Goal: Task Accomplishment & Management: Complete application form

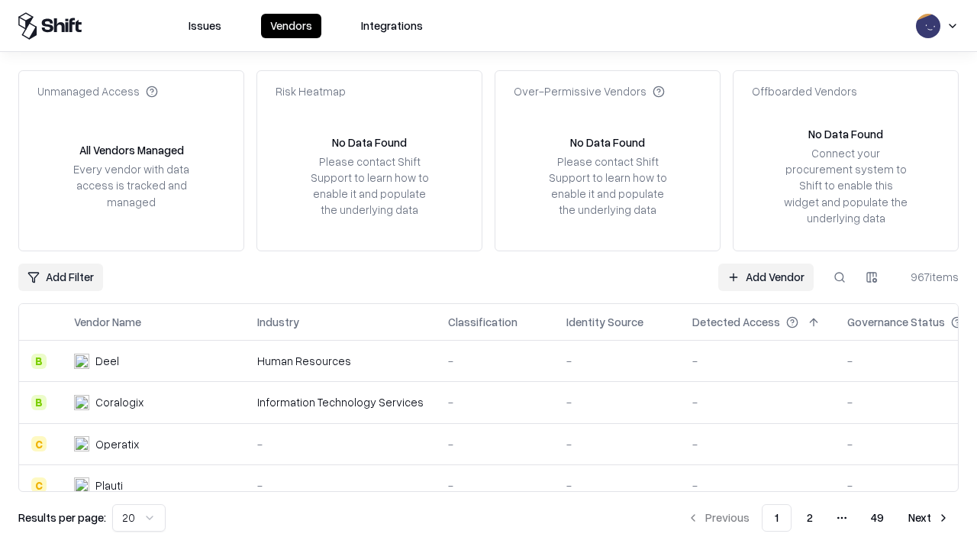
click at [766, 276] on link "Add Vendor" at bounding box center [766, 276] width 95 height 27
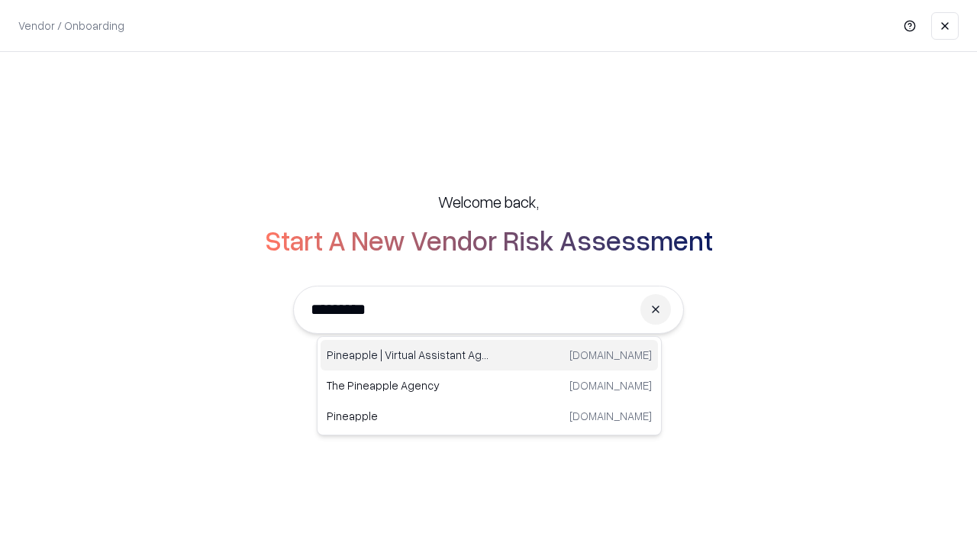
click at [489, 355] on div "Pineapple | Virtual Assistant Agency [DOMAIN_NAME]" at bounding box center [490, 355] width 338 height 31
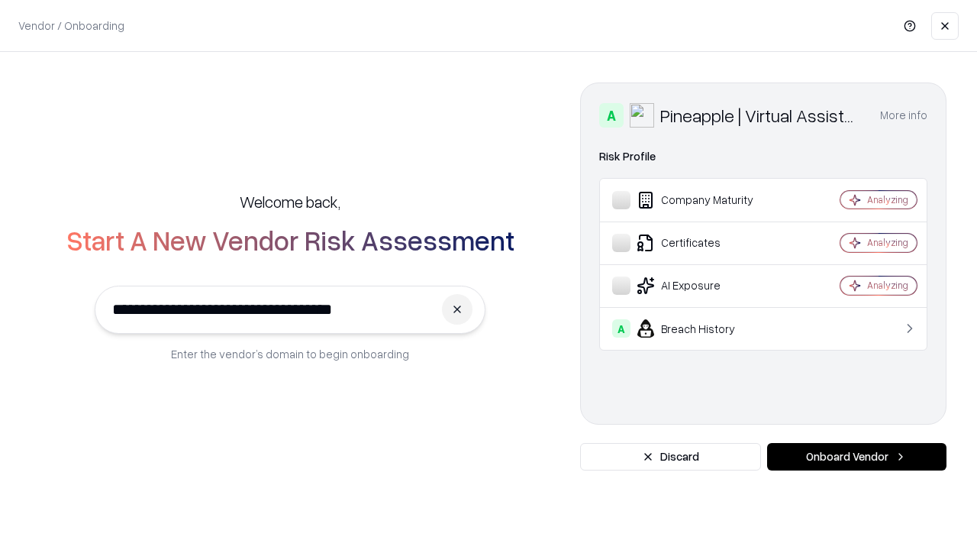
type input "**********"
click at [857, 457] on button "Onboard Vendor" at bounding box center [856, 456] width 179 height 27
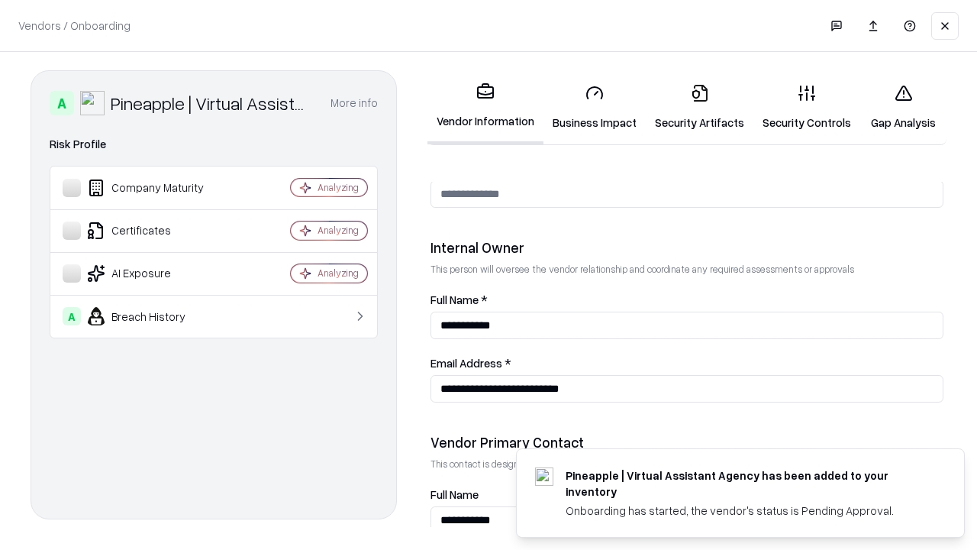
scroll to position [791, 0]
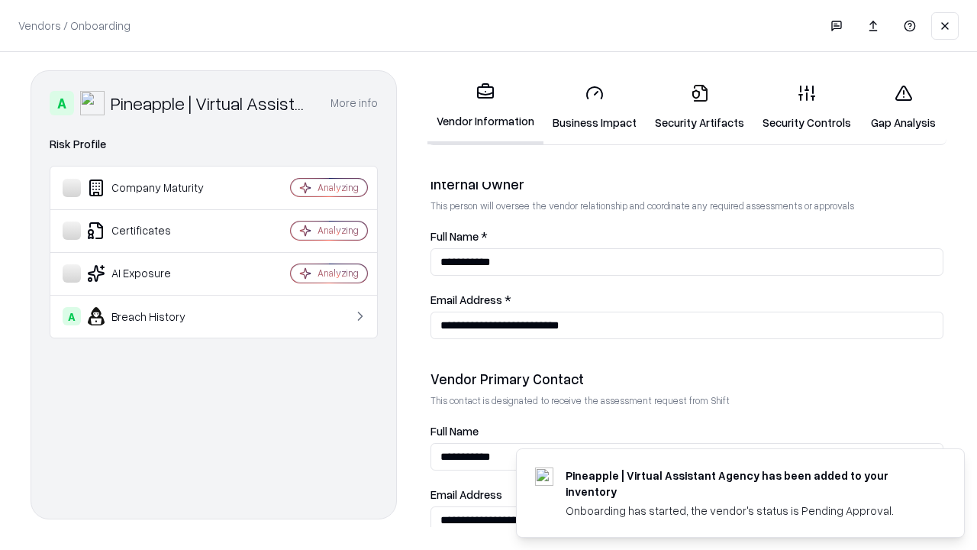
click at [595, 107] on link "Business Impact" at bounding box center [595, 107] width 102 height 71
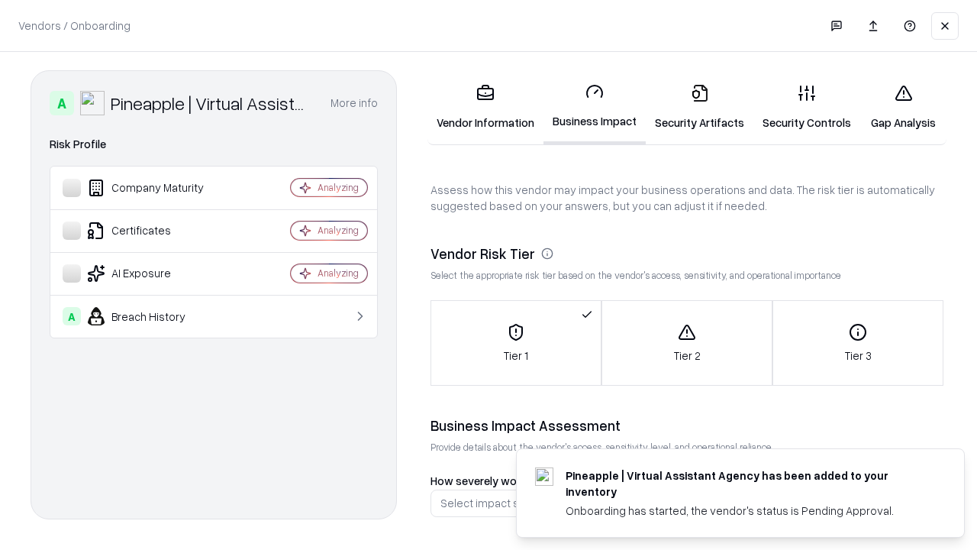
click at [699, 107] on link "Security Artifacts" at bounding box center [700, 107] width 108 height 71
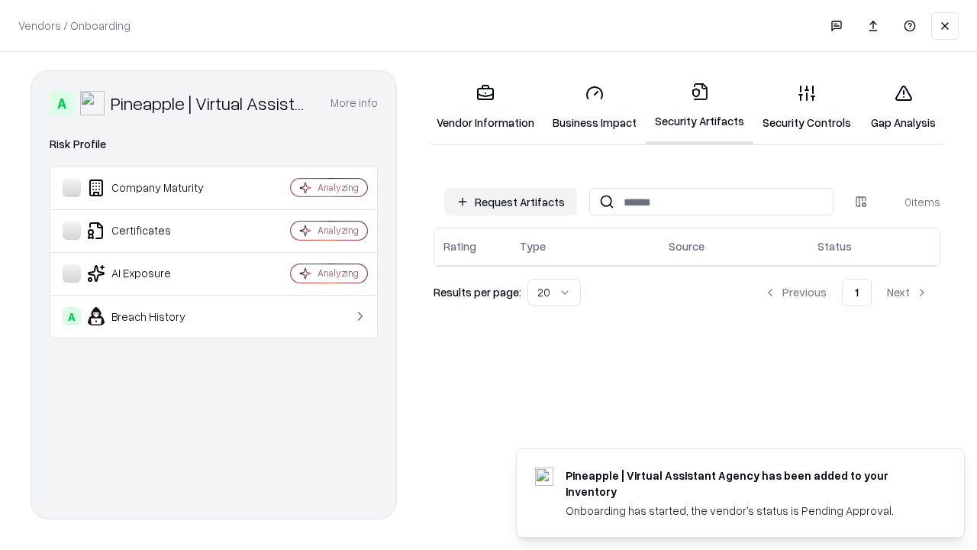
click at [511, 202] on button "Request Artifacts" at bounding box center [510, 201] width 133 height 27
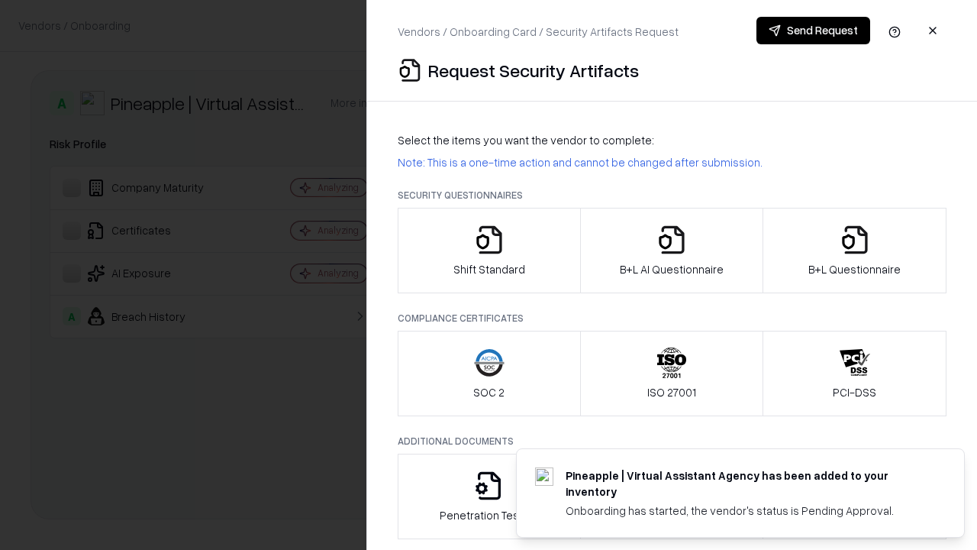
click at [489, 250] on icon "button" at bounding box center [489, 240] width 31 height 31
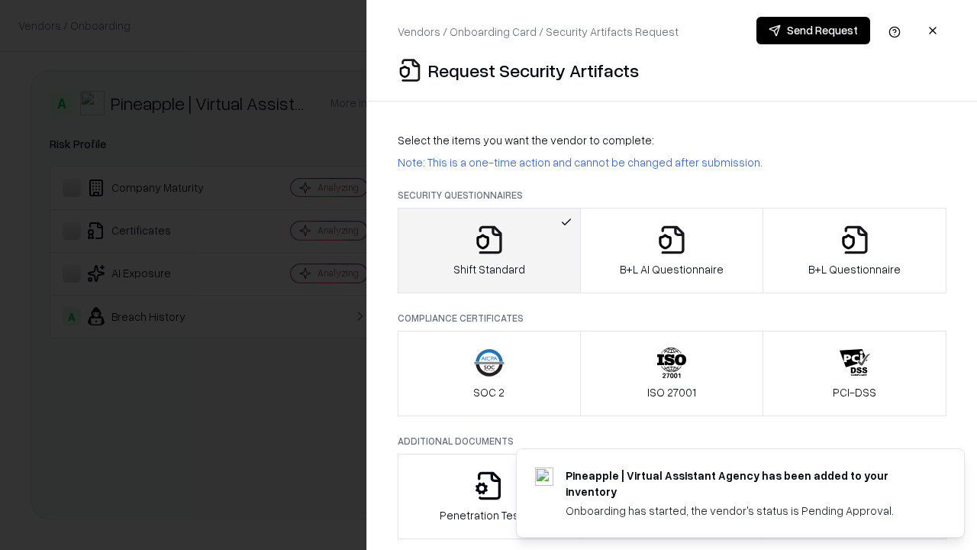
click at [813, 31] on button "Send Request" at bounding box center [814, 30] width 114 height 27
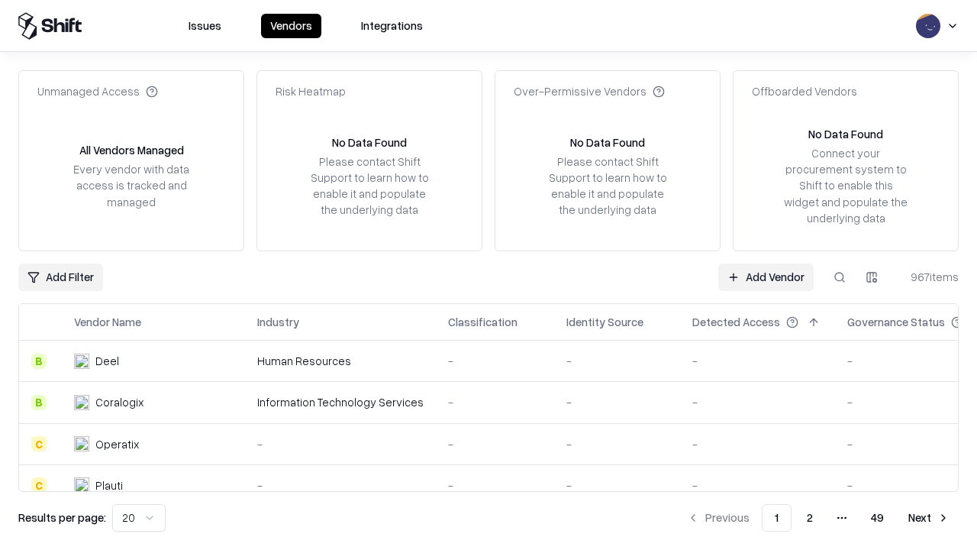
click at [840, 276] on button at bounding box center [839, 276] width 27 height 27
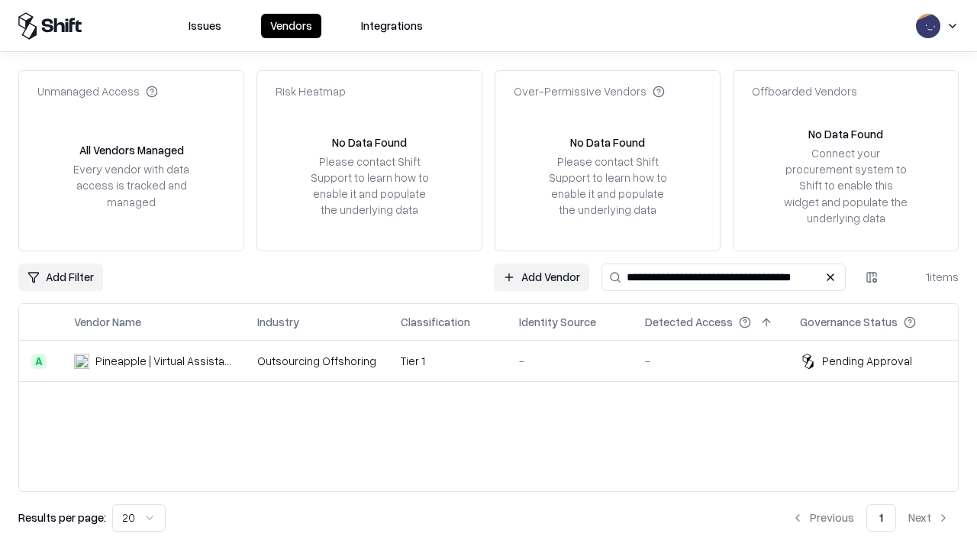
type input "**********"
click at [498, 360] on td "Tier 1" at bounding box center [448, 361] width 118 height 41
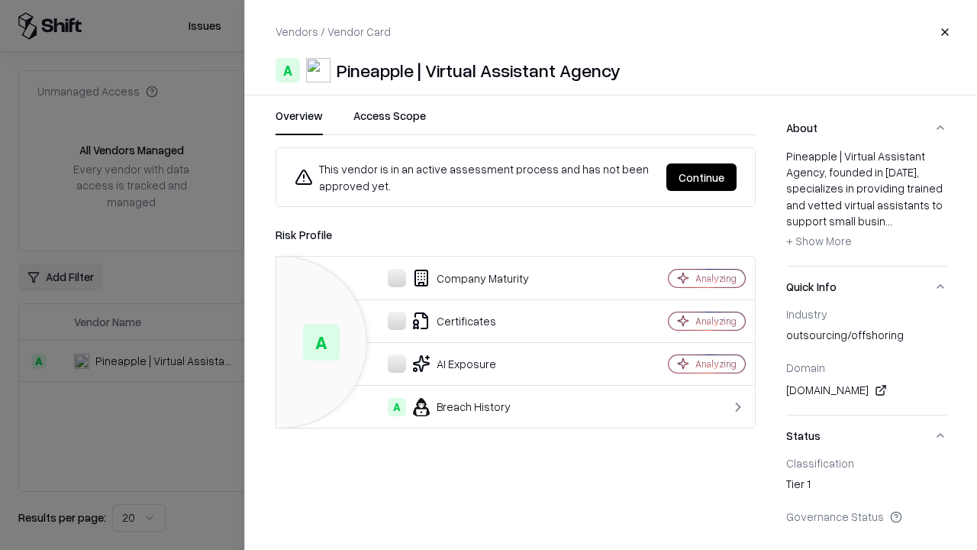
click at [702, 177] on button "Continue" at bounding box center [702, 176] width 70 height 27
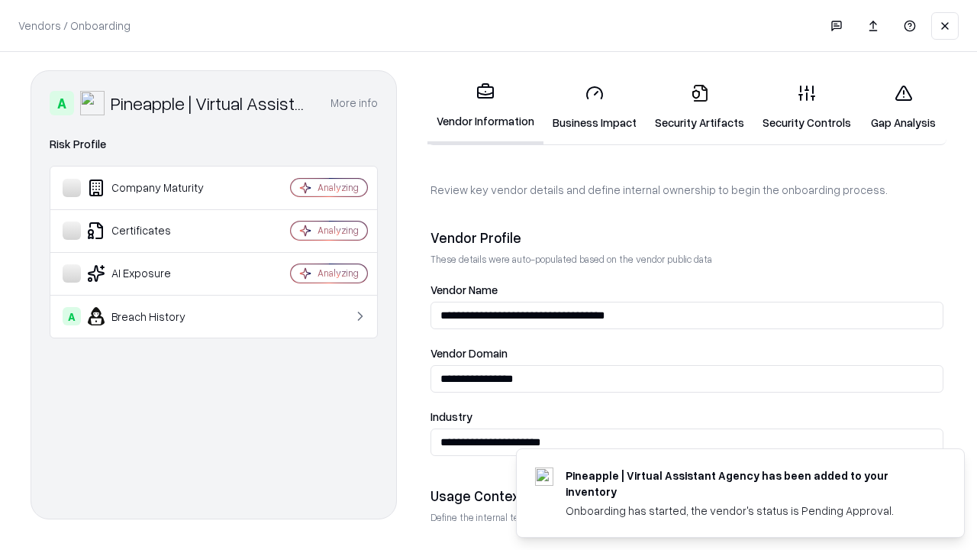
click at [699, 107] on link "Security Artifacts" at bounding box center [700, 107] width 108 height 71
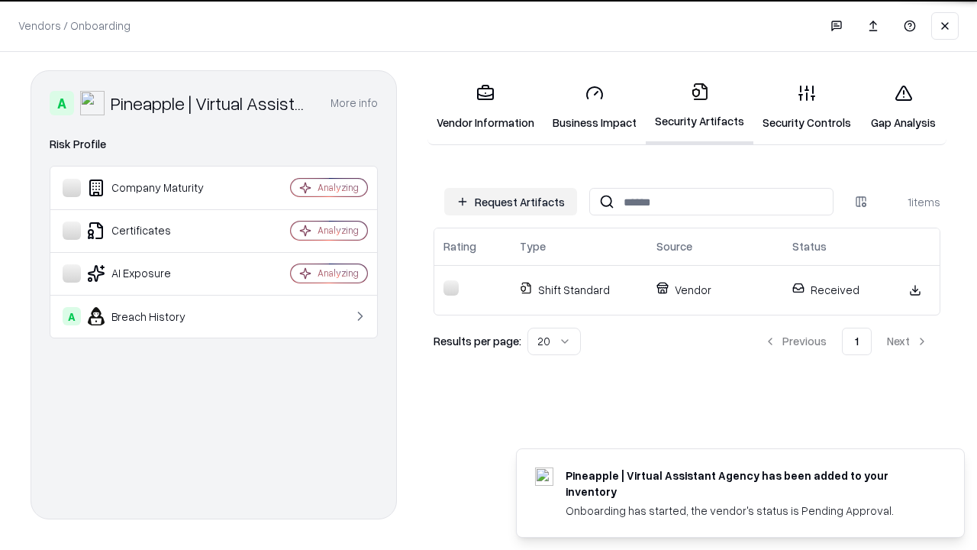
click at [807, 107] on link "Security Controls" at bounding box center [807, 107] width 107 height 71
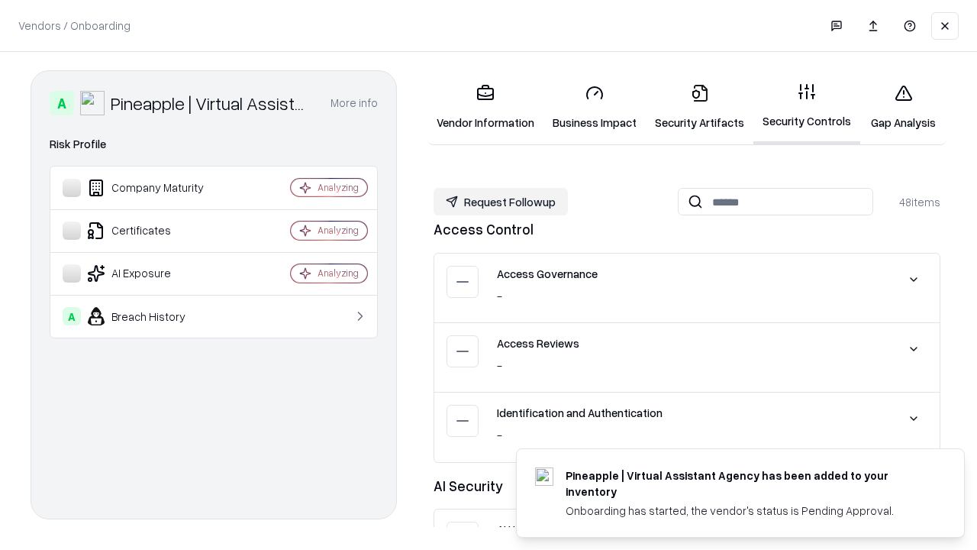
click at [501, 202] on button "Request Followup" at bounding box center [501, 201] width 134 height 27
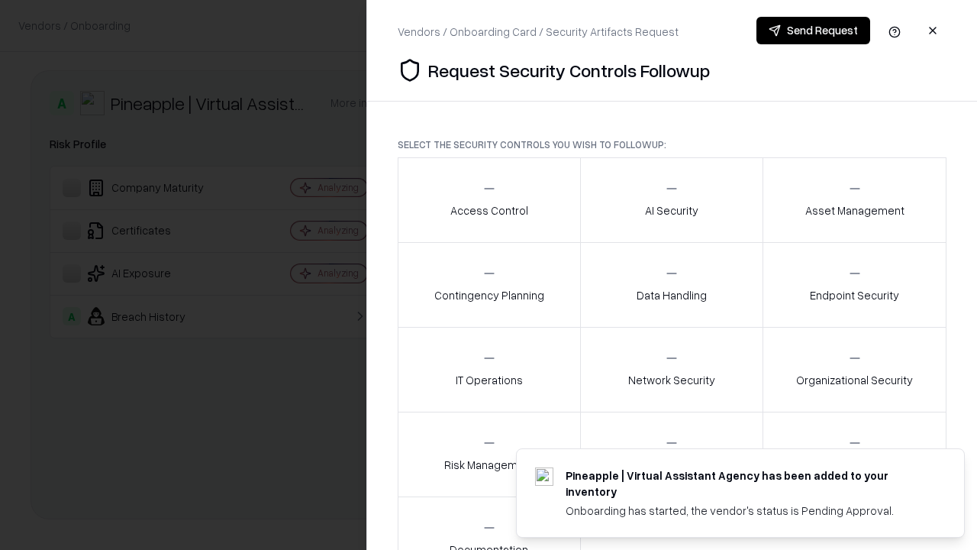
click at [489, 200] on div "Access Control" at bounding box center [490, 199] width 78 height 37
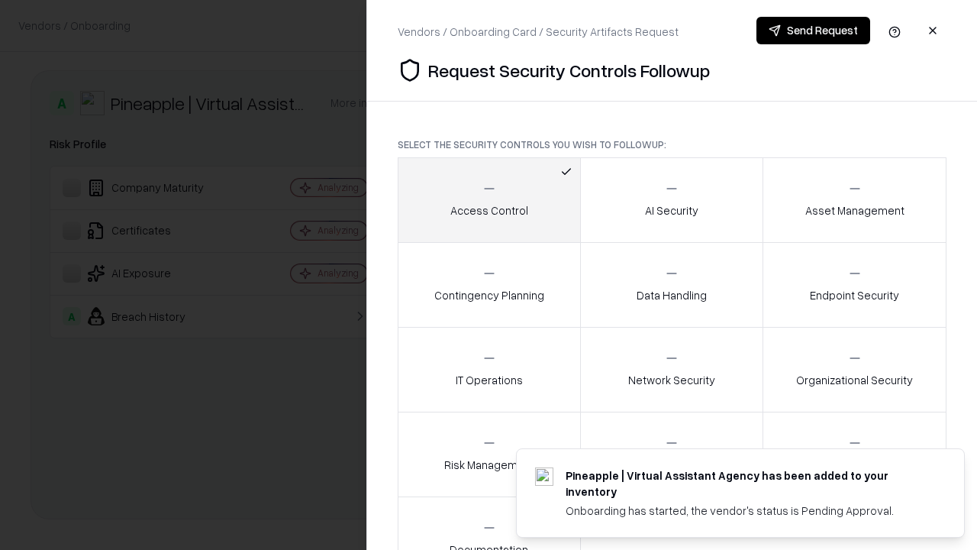
click at [813, 31] on button "Send Request" at bounding box center [814, 30] width 114 height 27
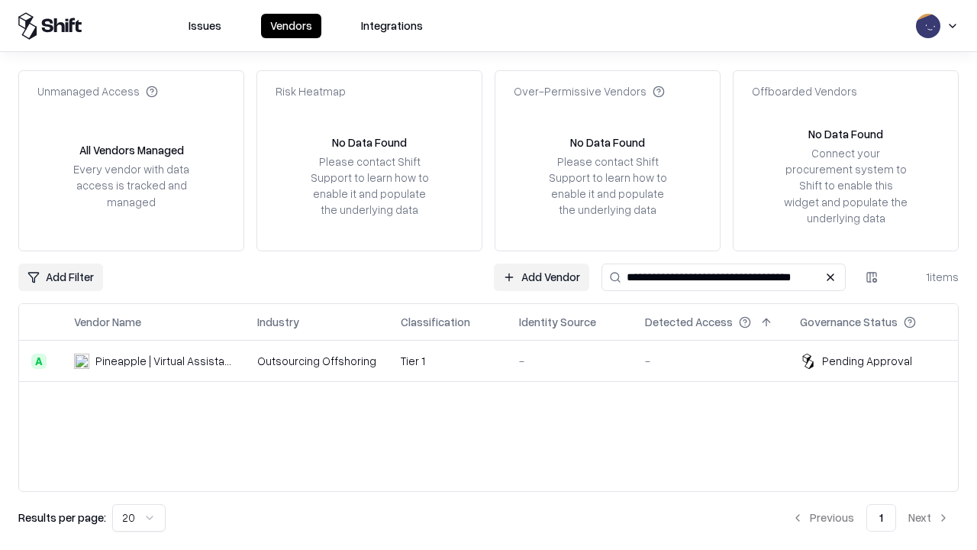
type input "**********"
click at [498, 360] on td "Tier 1" at bounding box center [448, 361] width 118 height 41
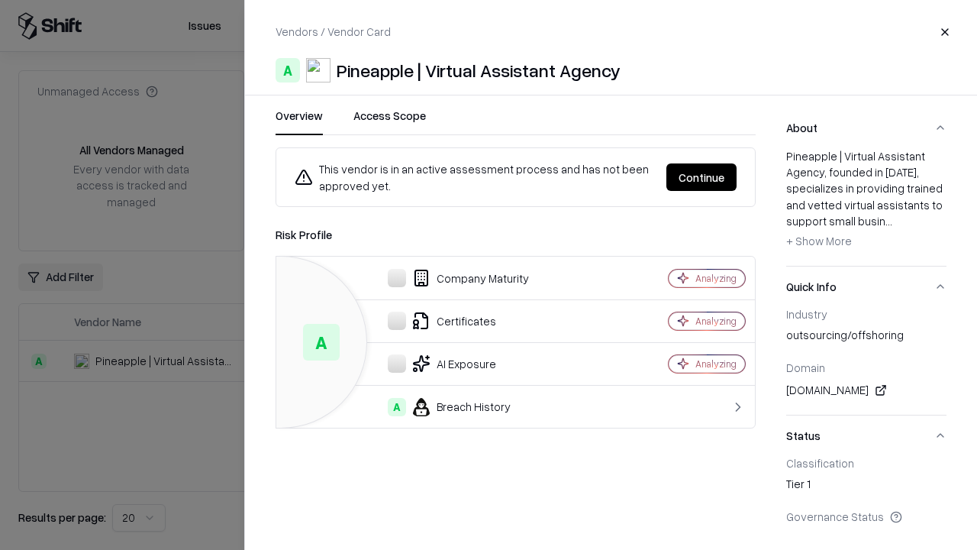
click at [702, 177] on button "Continue" at bounding box center [702, 176] width 70 height 27
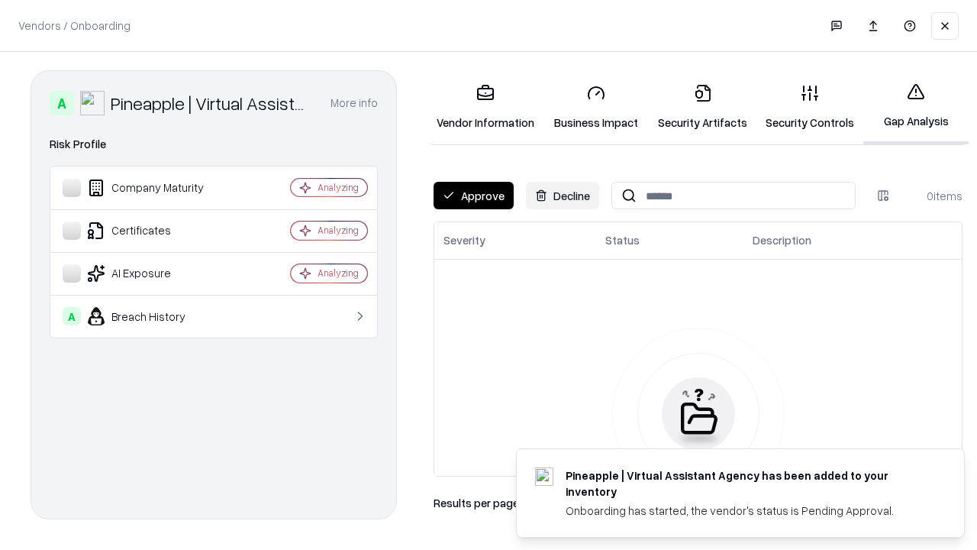
click at [473, 195] on button "Approve" at bounding box center [474, 195] width 80 height 27
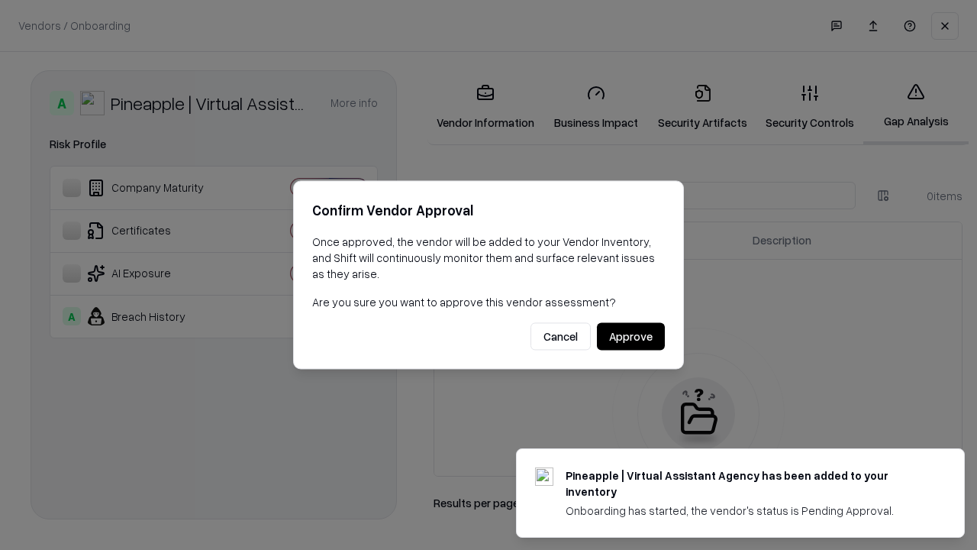
click at [631, 336] on button "Approve" at bounding box center [631, 336] width 68 height 27
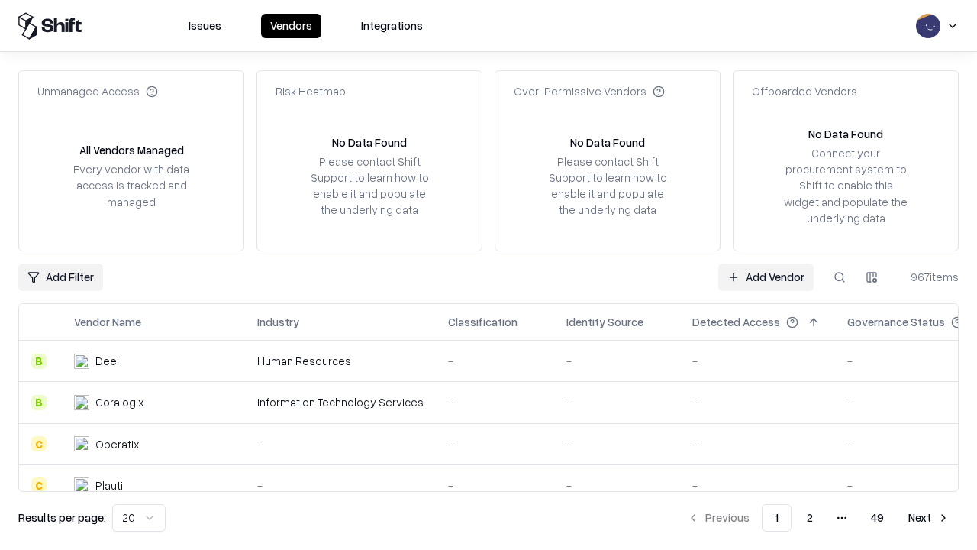
type input "**********"
click at [766, 276] on link "Add Vendor" at bounding box center [766, 276] width 95 height 27
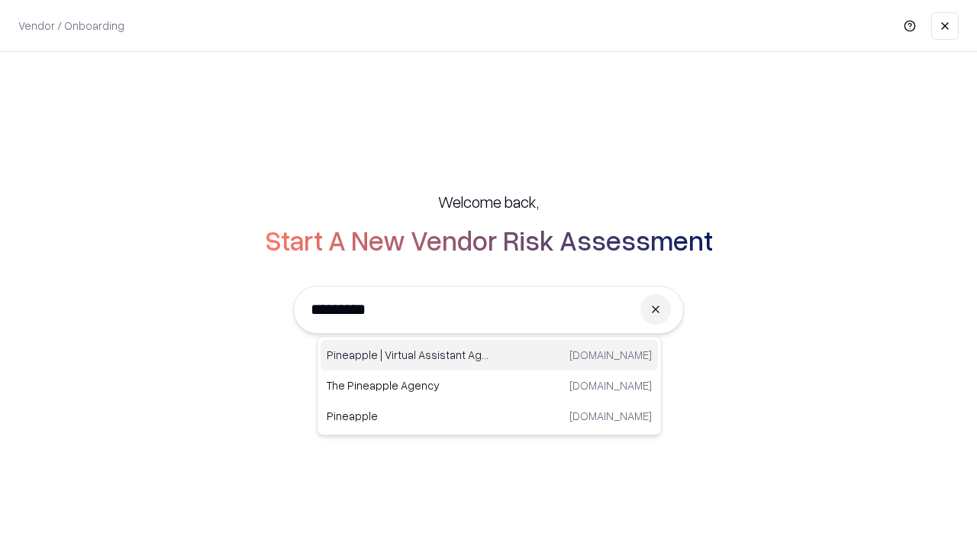
click at [489, 355] on div "Pineapple | Virtual Assistant Agency [DOMAIN_NAME]" at bounding box center [490, 355] width 338 height 31
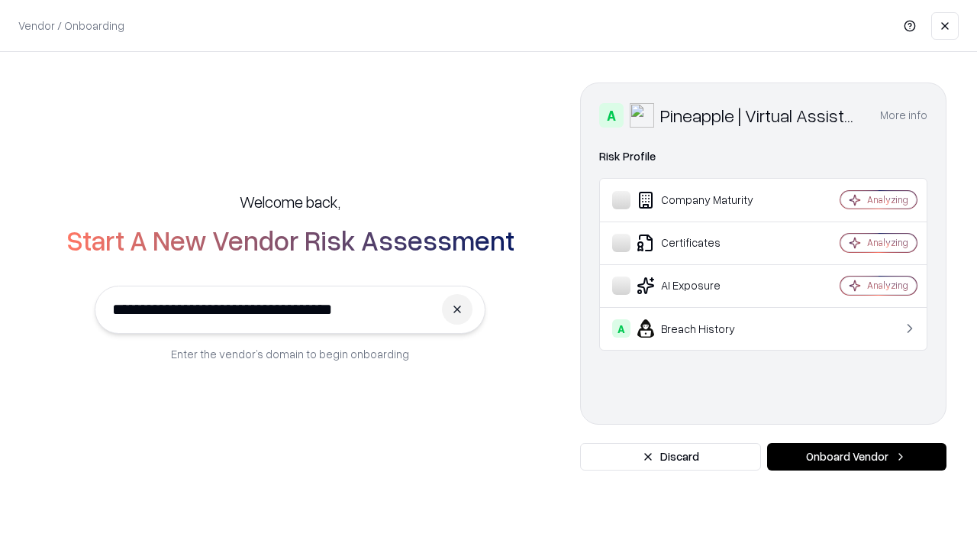
type input "**********"
click at [857, 457] on button "Onboard Vendor" at bounding box center [856, 456] width 179 height 27
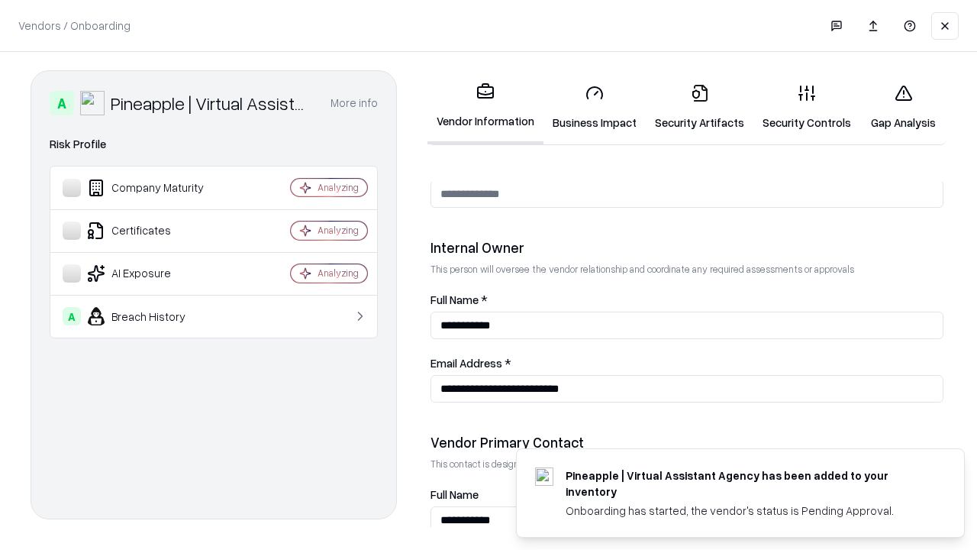
scroll to position [791, 0]
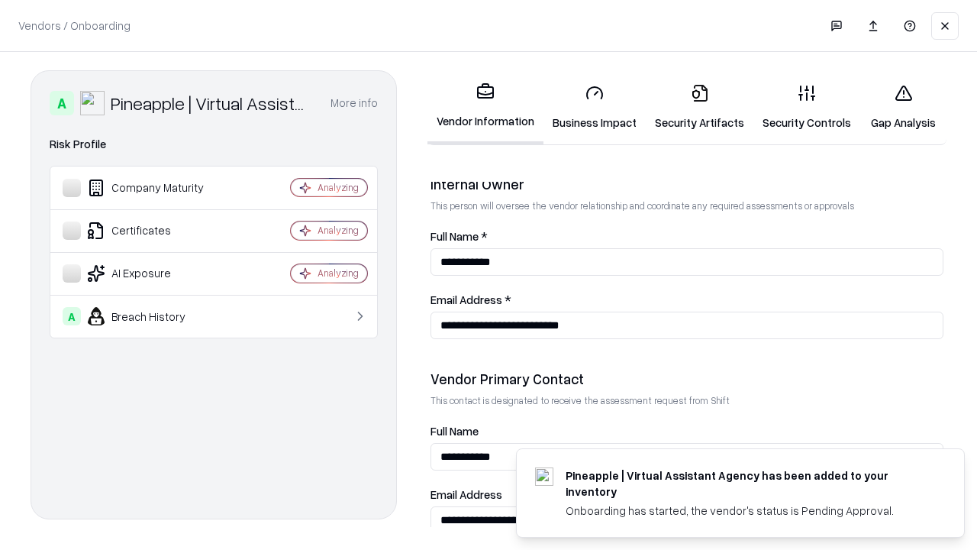
click at [903, 107] on link "Gap Analysis" at bounding box center [904, 107] width 86 height 71
